Goal: Information Seeking & Learning: Learn about a topic

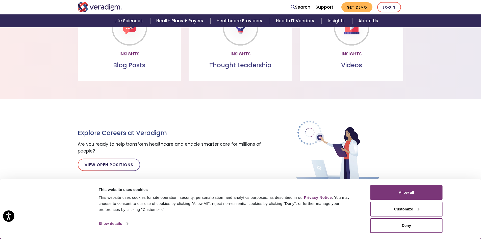
scroll to position [664, 0]
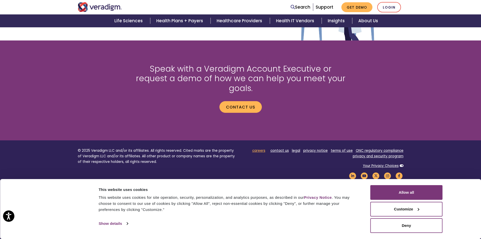
click at [264, 148] on link "careers" at bounding box center [258, 150] width 13 height 5
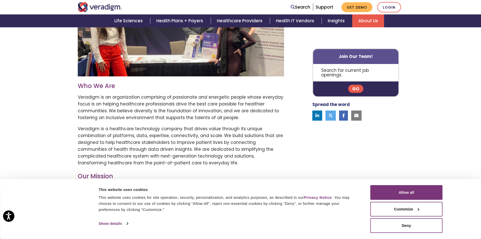
scroll to position [204, 0]
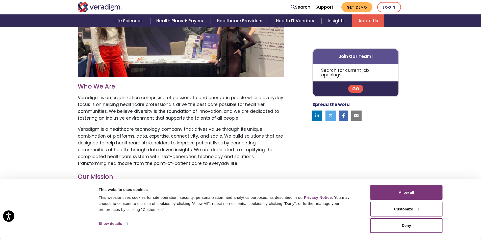
click at [356, 85] on link "Go" at bounding box center [355, 89] width 15 height 8
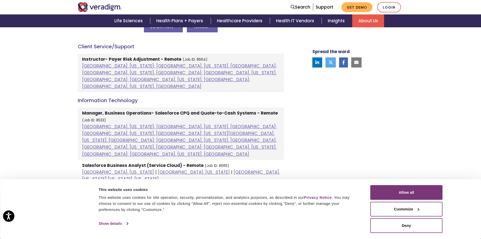
scroll to position [278, 0]
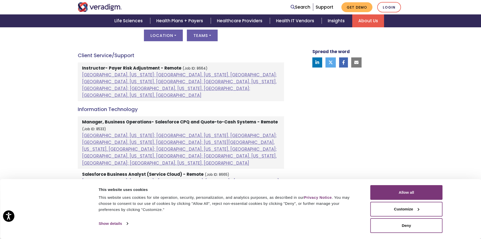
click at [224, 116] on li "Manager, Business Operations- Salesforce CPQ and Quote-to-Cash Systems - Remote…" at bounding box center [181, 142] width 206 height 52
click at [101, 119] on strong "Manager, Business Operations- Salesforce CPQ and Quote-to-Cash Systems - Remote" at bounding box center [180, 122] width 196 height 6
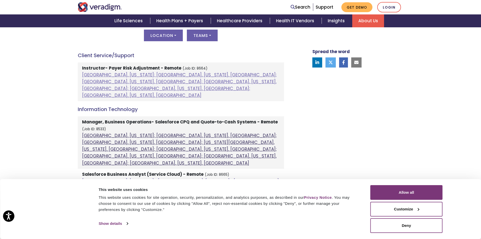
click at [86, 132] on link "Atlanta, Georgia; Columbia, South Carolina, United States; Houston, Texas, Unit…" at bounding box center [179, 149] width 195 height 34
